Goal: Find specific page/section: Find specific page/section

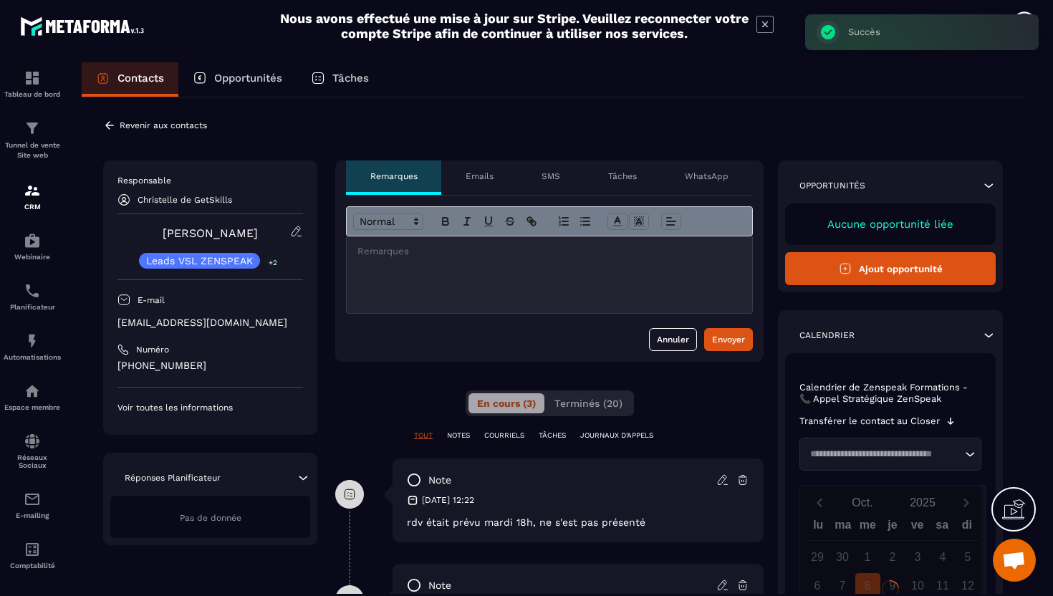
scroll to position [3, 0]
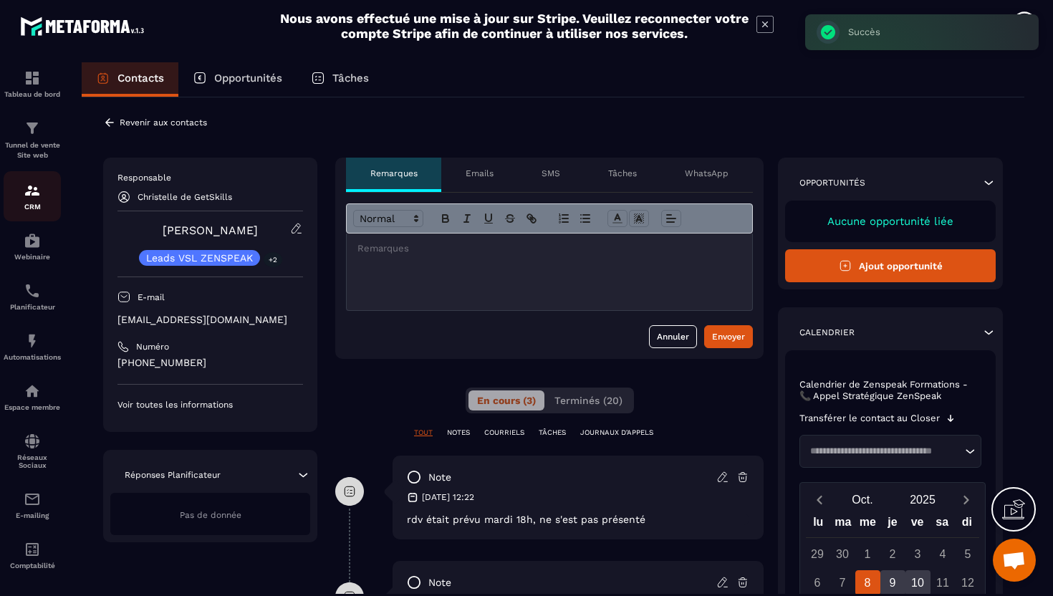
click at [32, 208] on p "CRM" at bounding box center [32, 207] width 57 height 8
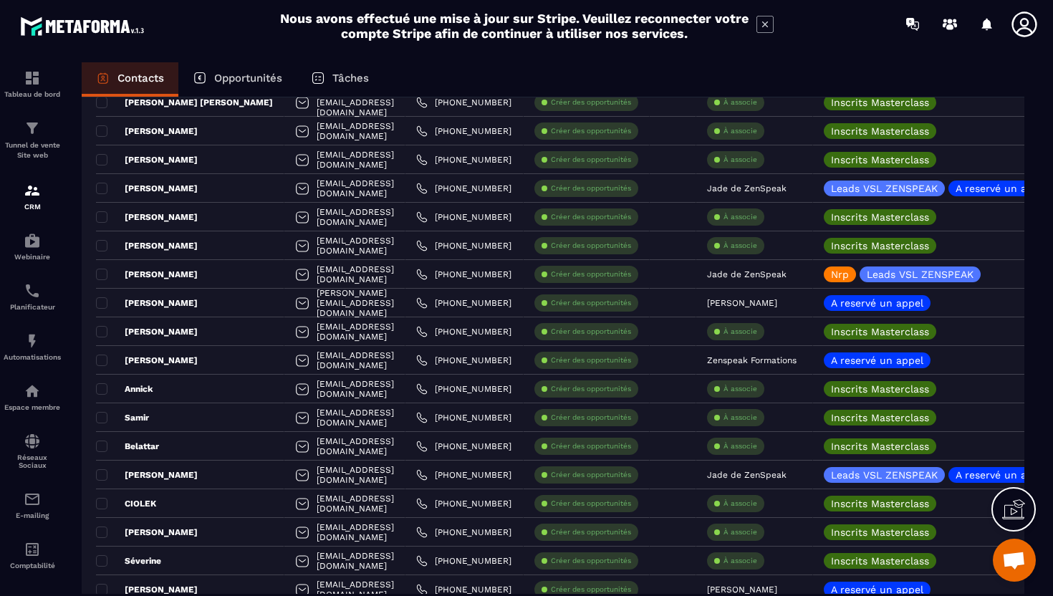
scroll to position [563, 0]
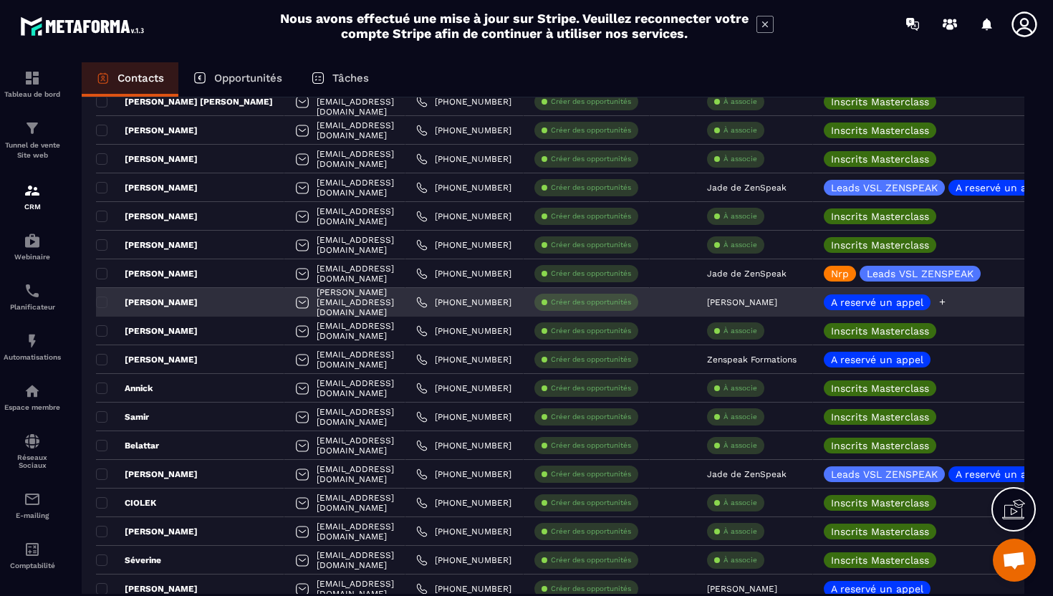
click at [947, 304] on icon at bounding box center [942, 301] width 9 height 9
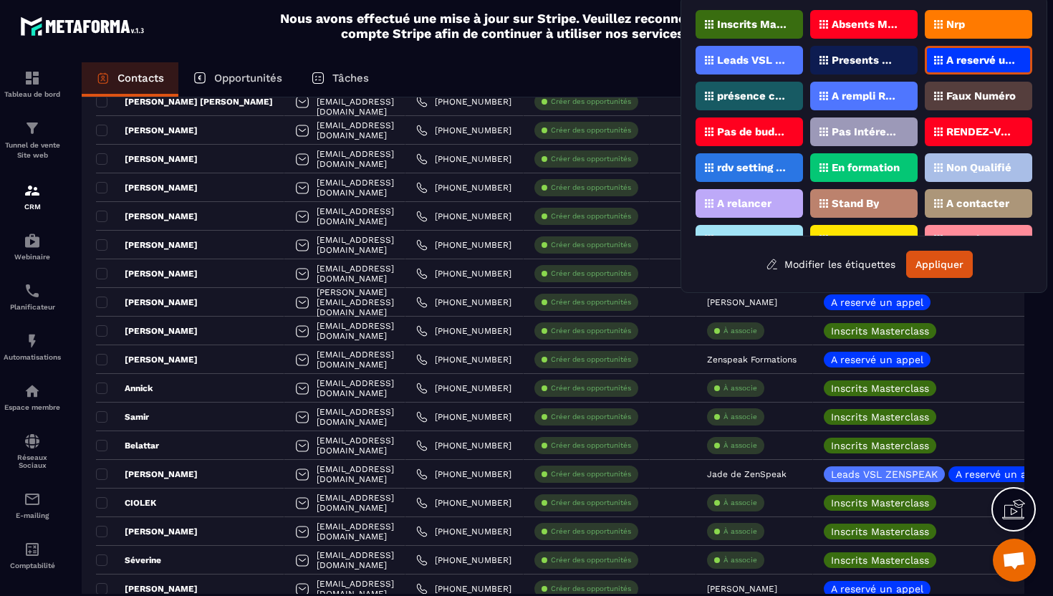
click at [959, 25] on p "Nrp" at bounding box center [955, 24] width 19 height 10
click at [946, 265] on button "Appliquer" at bounding box center [939, 264] width 67 height 27
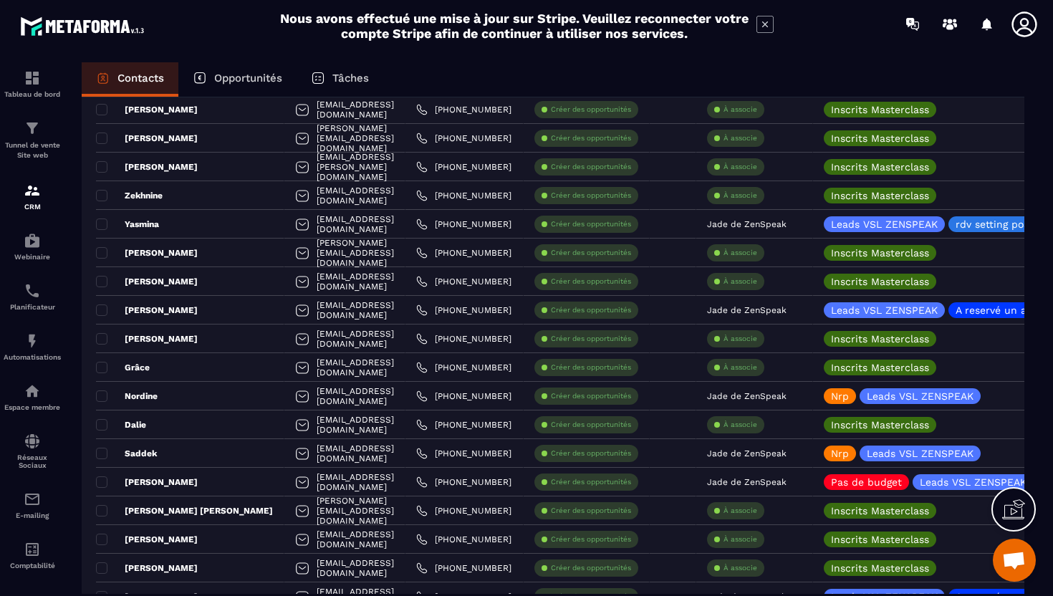
scroll to position [0, 0]
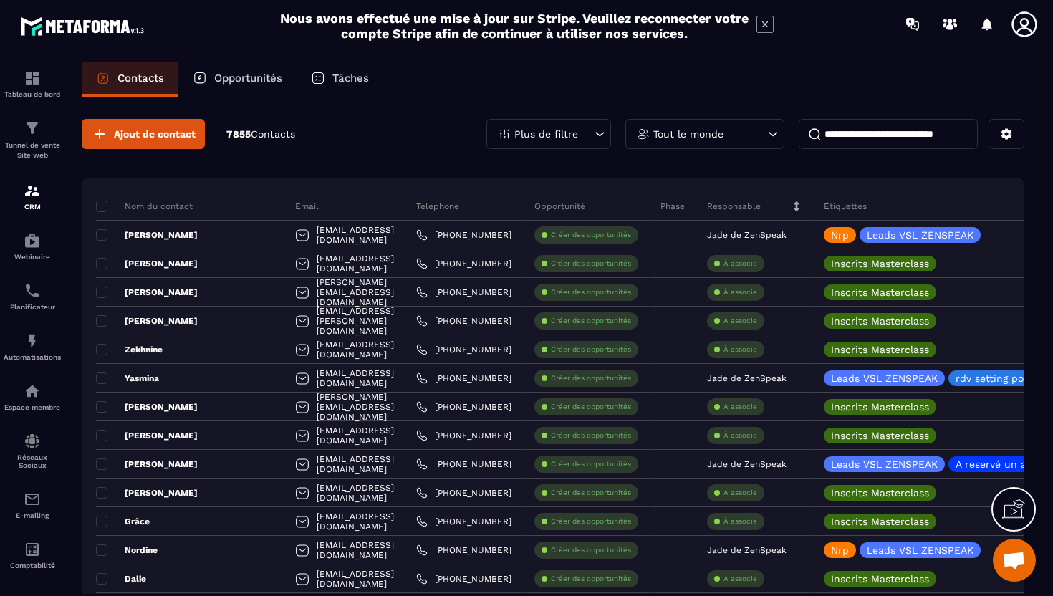
click at [848, 132] on input at bounding box center [888, 134] width 179 height 30
type input "*"
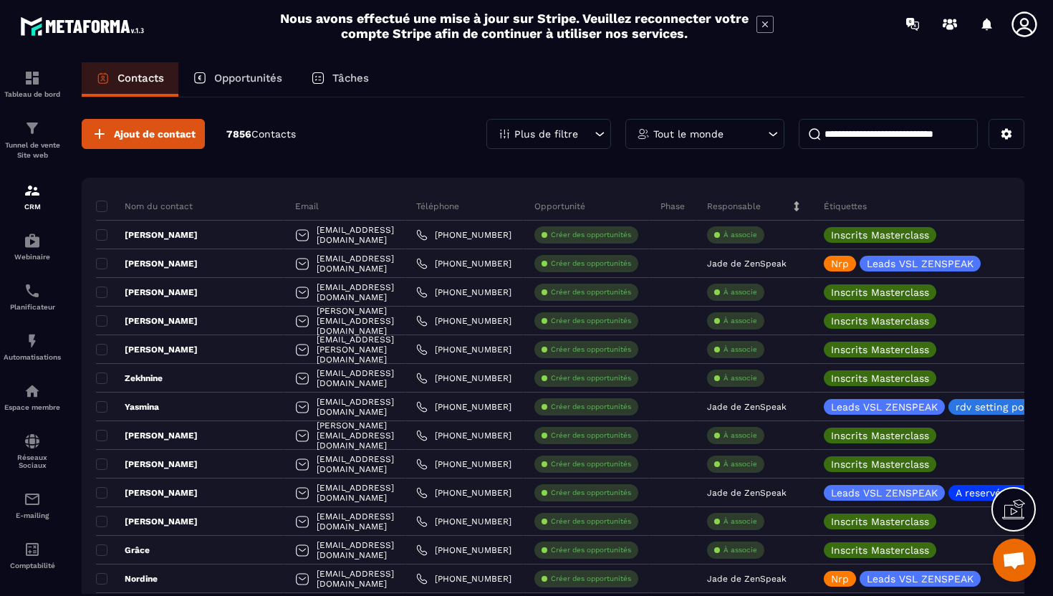
click at [577, 132] on p "Plus de filtre" at bounding box center [546, 134] width 64 height 10
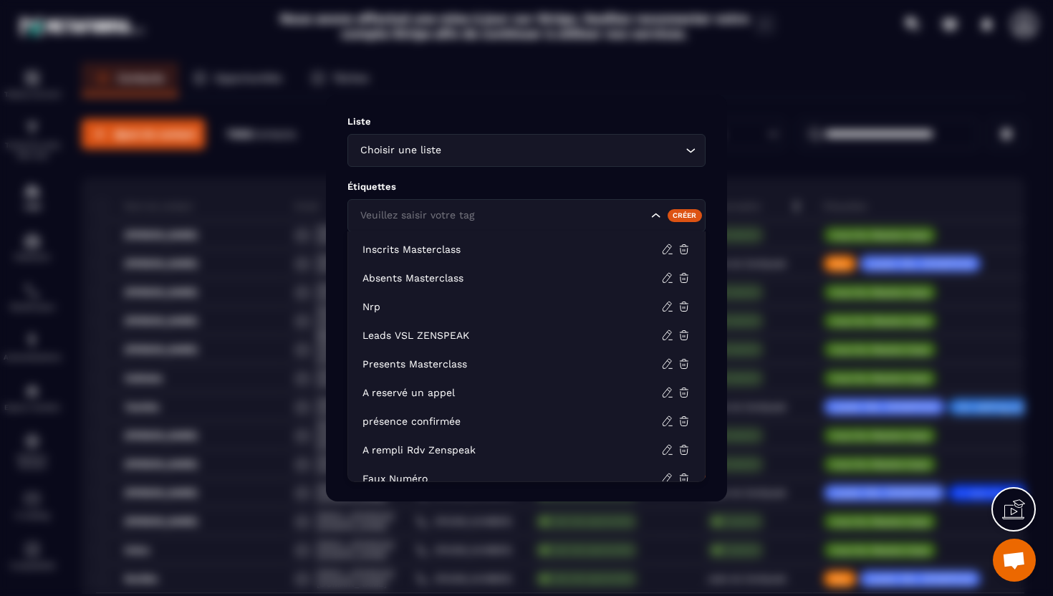
click at [513, 222] on input "Search for option" at bounding box center [502, 216] width 291 height 16
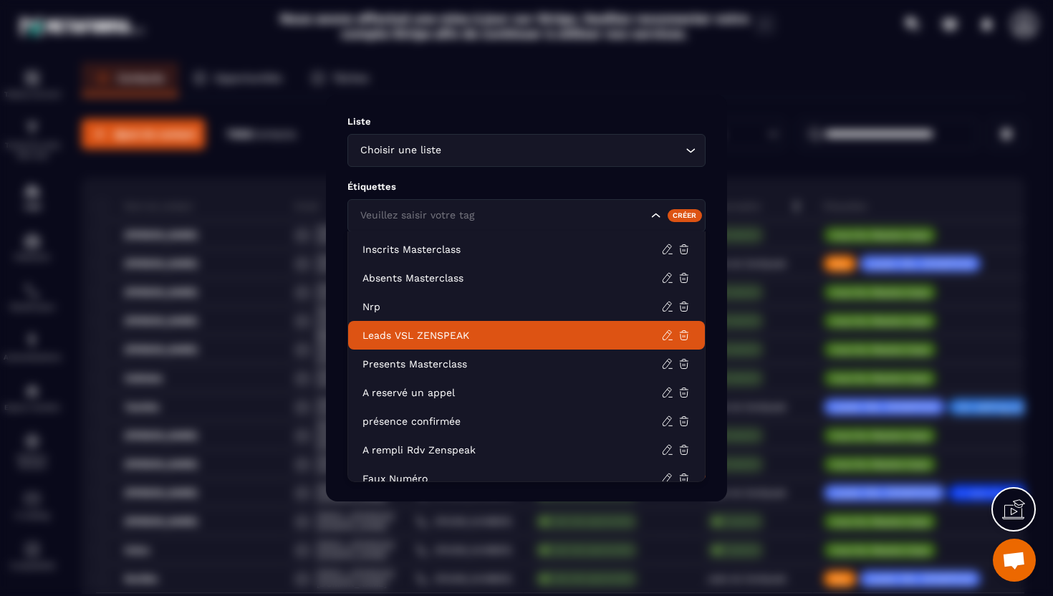
scroll to position [18, 0]
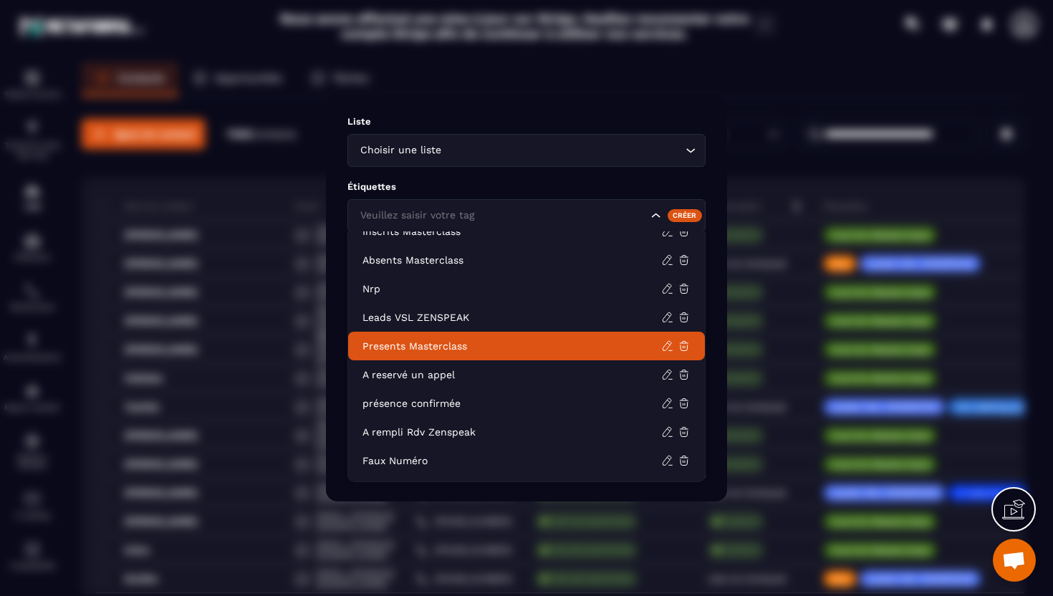
click at [498, 344] on p "Presents Masterclass" at bounding box center [511, 346] width 299 height 14
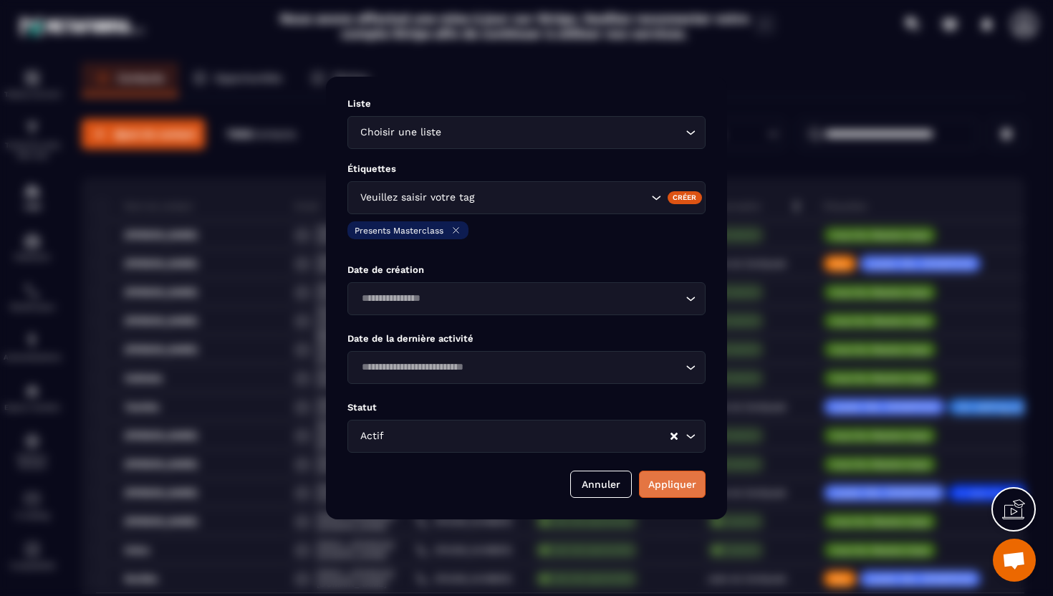
click at [676, 486] on button "Appliquer" at bounding box center [672, 484] width 67 height 27
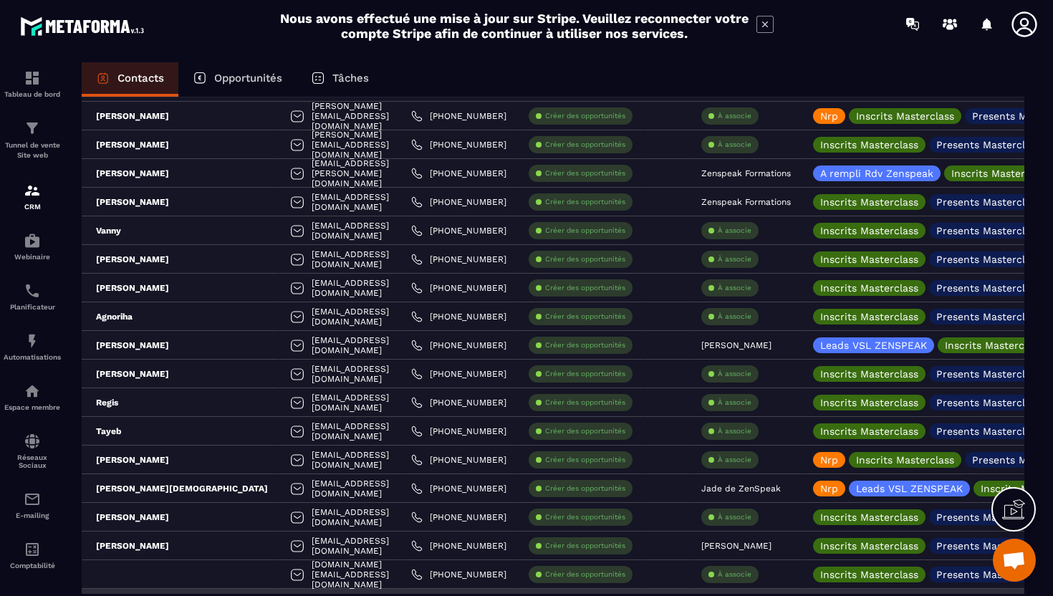
scroll to position [0, 0]
